Goal: Find contact information: Find contact information

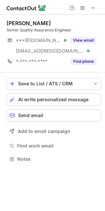
scroll to position [155, 105]
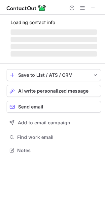
scroll to position [144, 105]
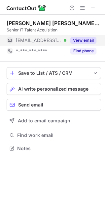
click at [84, 40] on button "View email" at bounding box center [84, 40] width 26 height 7
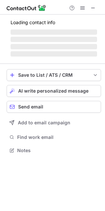
scroll to position [150, 105]
